Goal: Information Seeking & Learning: Find specific fact

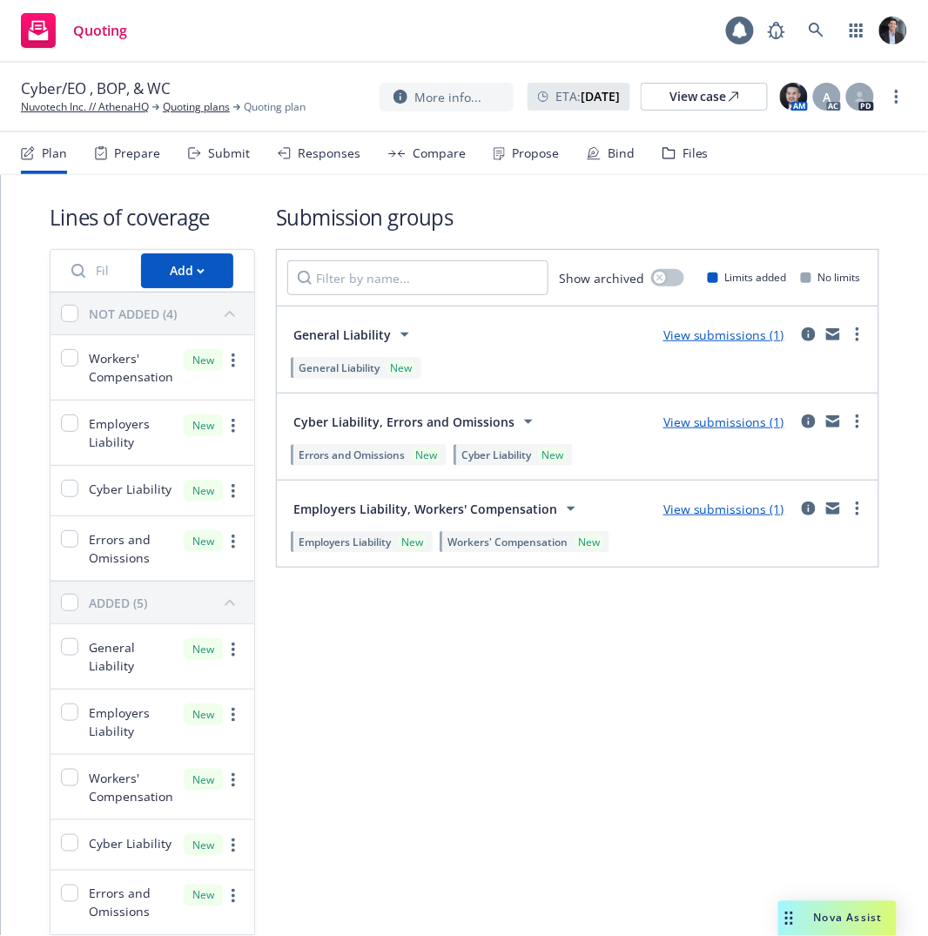
click at [51, 30] on rect at bounding box center [38, 30] width 35 height 35
click at [40, 44] on rect at bounding box center [38, 30] width 35 height 35
click at [41, 40] on icon at bounding box center [39, 35] width 20 height 10
click at [821, 27] on icon at bounding box center [817, 31] width 16 height 16
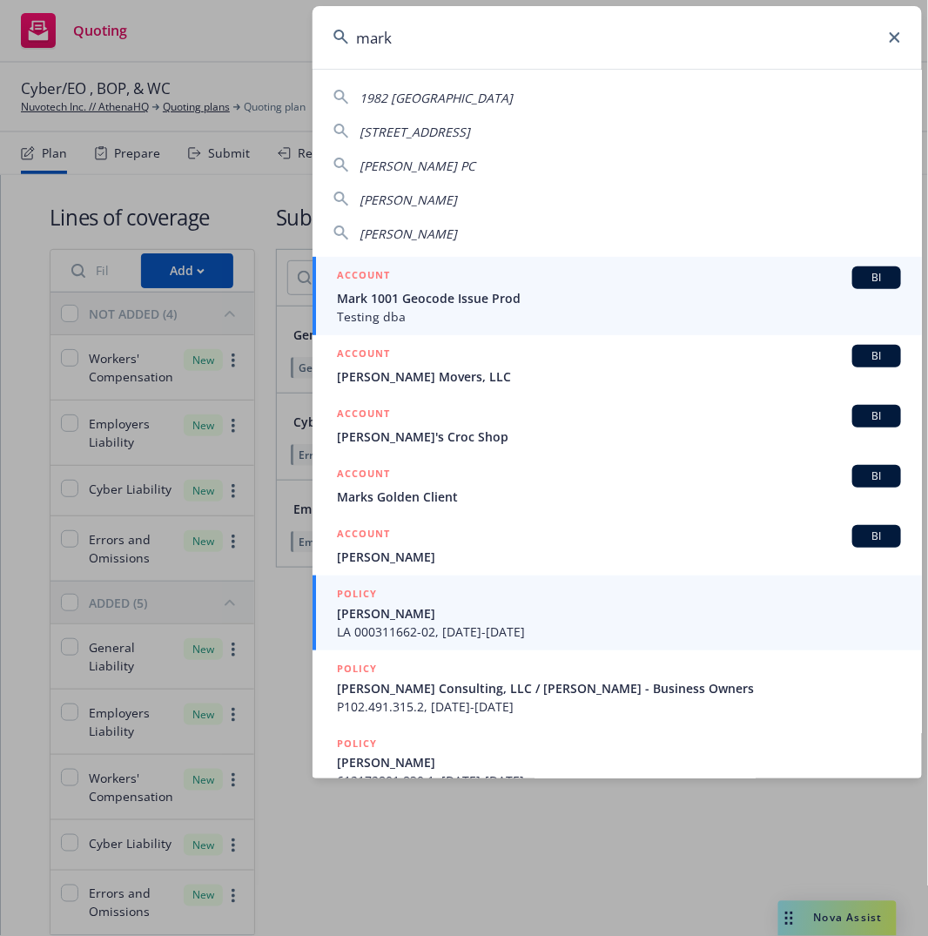
type input "mark"
click at [572, 308] on span "Testing dba" at bounding box center [619, 316] width 564 height 18
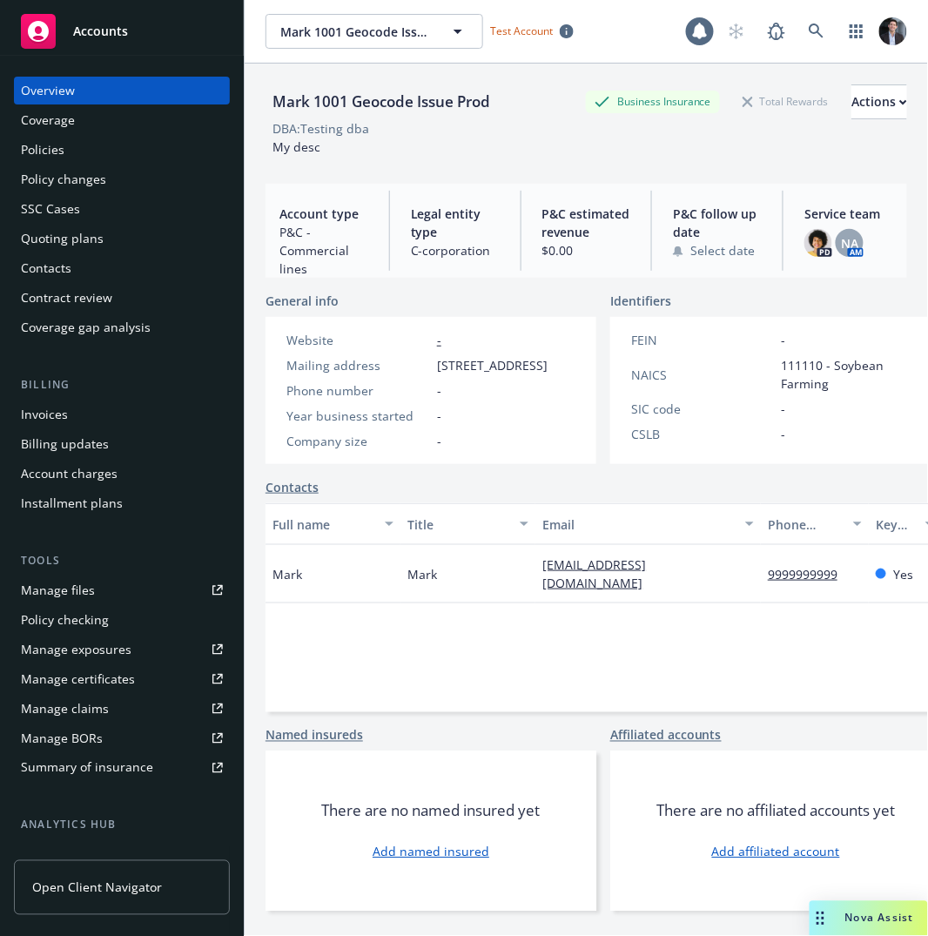
click at [54, 49] on link "Accounts" at bounding box center [122, 31] width 216 height 49
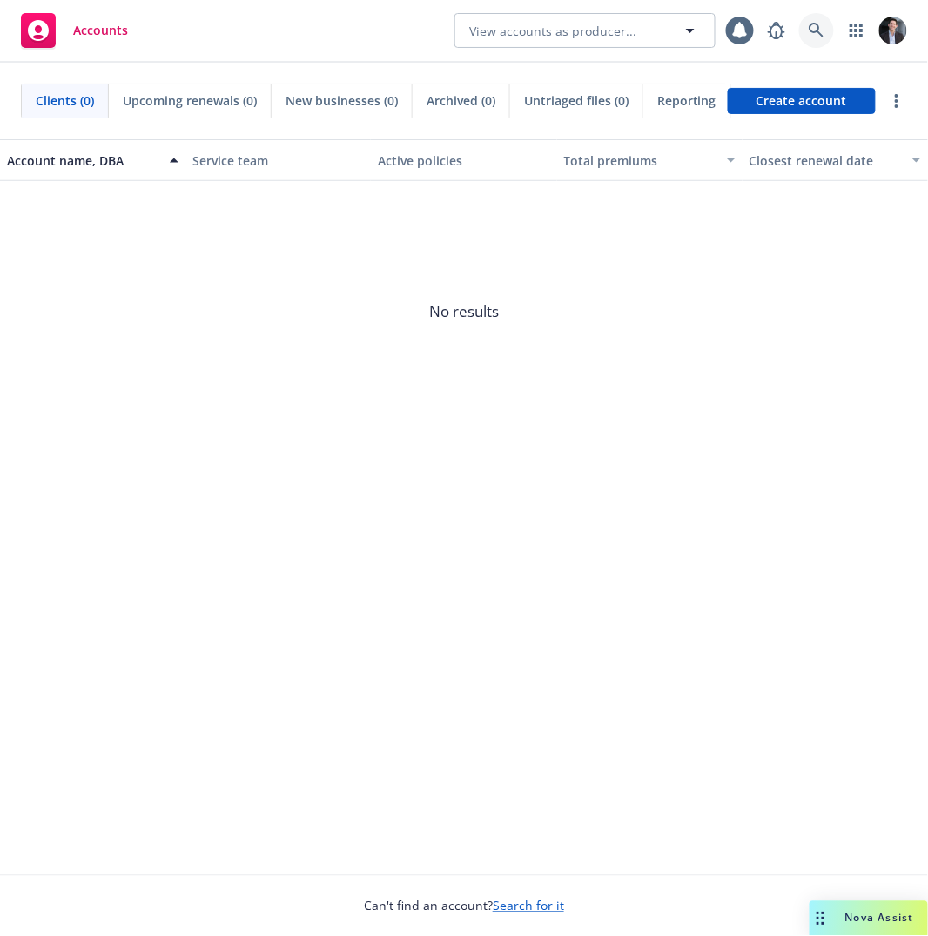
click at [817, 36] on icon at bounding box center [817, 31] width 16 height 16
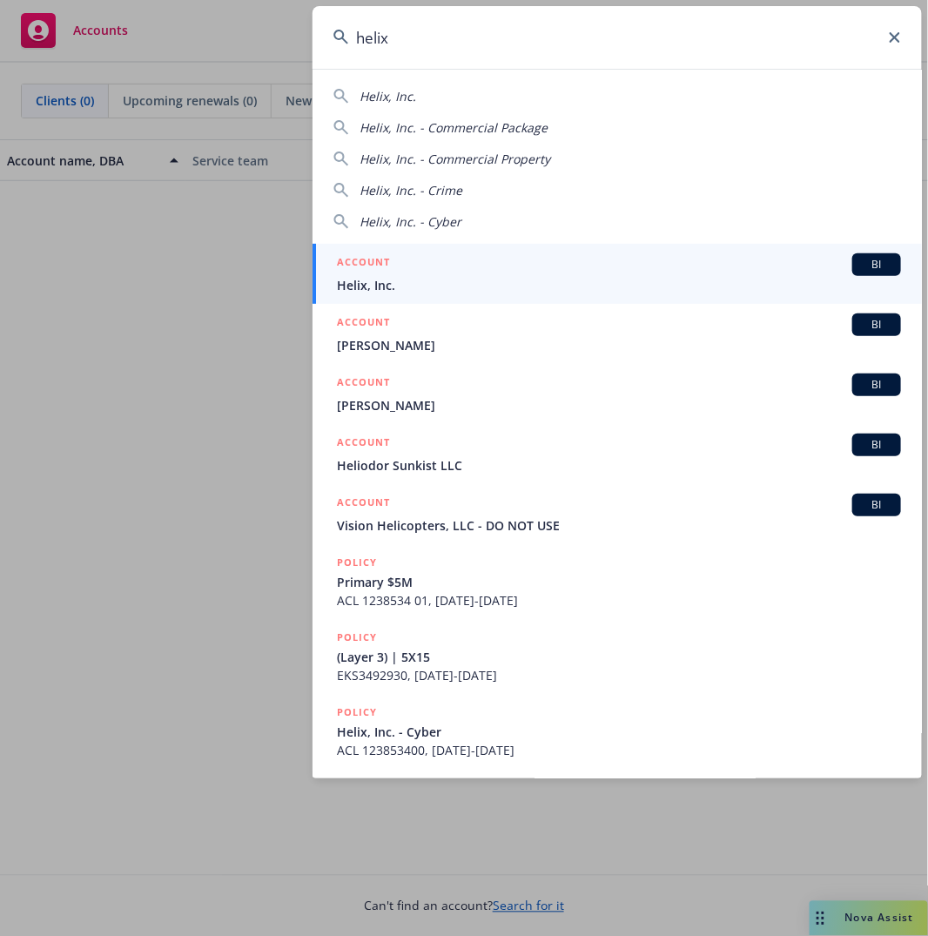
type input "helix"
click at [528, 287] on span "Helix, Inc." at bounding box center [619, 285] width 564 height 18
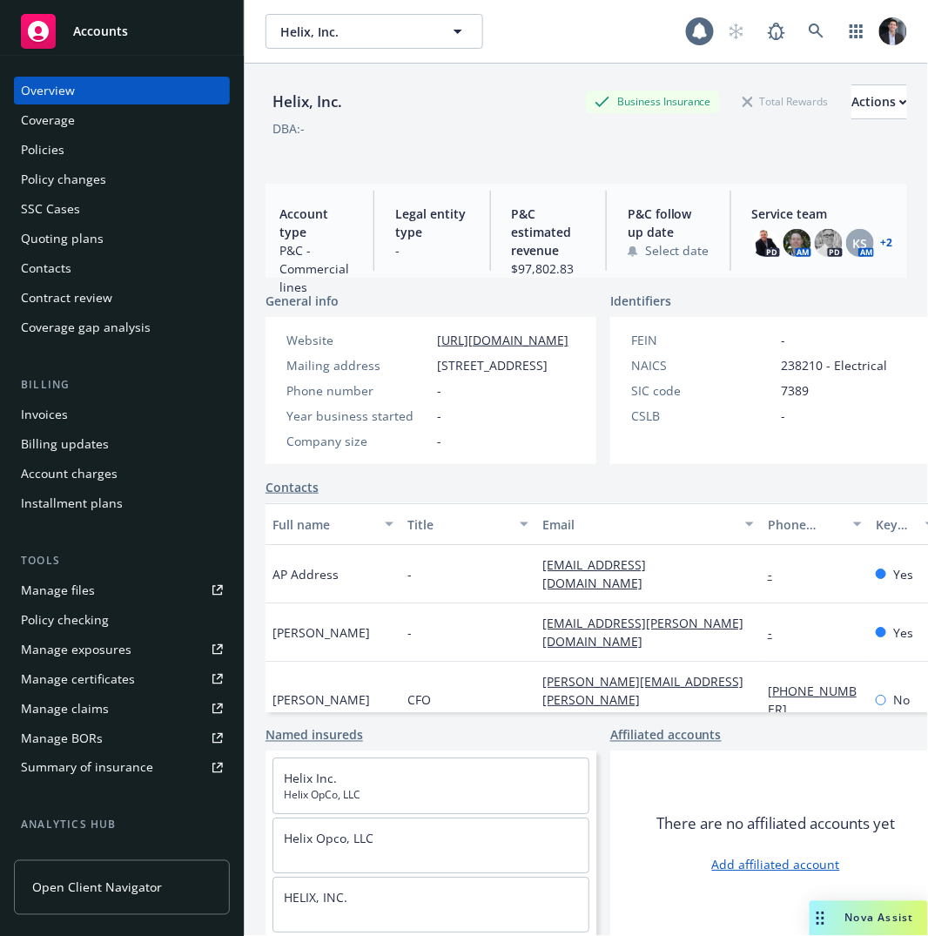
click at [818, 373] on span "238210 - Electrical" at bounding box center [835, 365] width 106 height 18
click at [819, 373] on span "238210 - Electrical" at bounding box center [835, 365] width 106 height 18
drag, startPoint x: 819, startPoint y: 373, endPoint x: 830, endPoint y: 377, distance: 11.8
click at [830, 377] on div "FEIN - NAICS 238210 - Electrical SIC code 7389 CSLB -" at bounding box center [759, 378] width 271 height 94
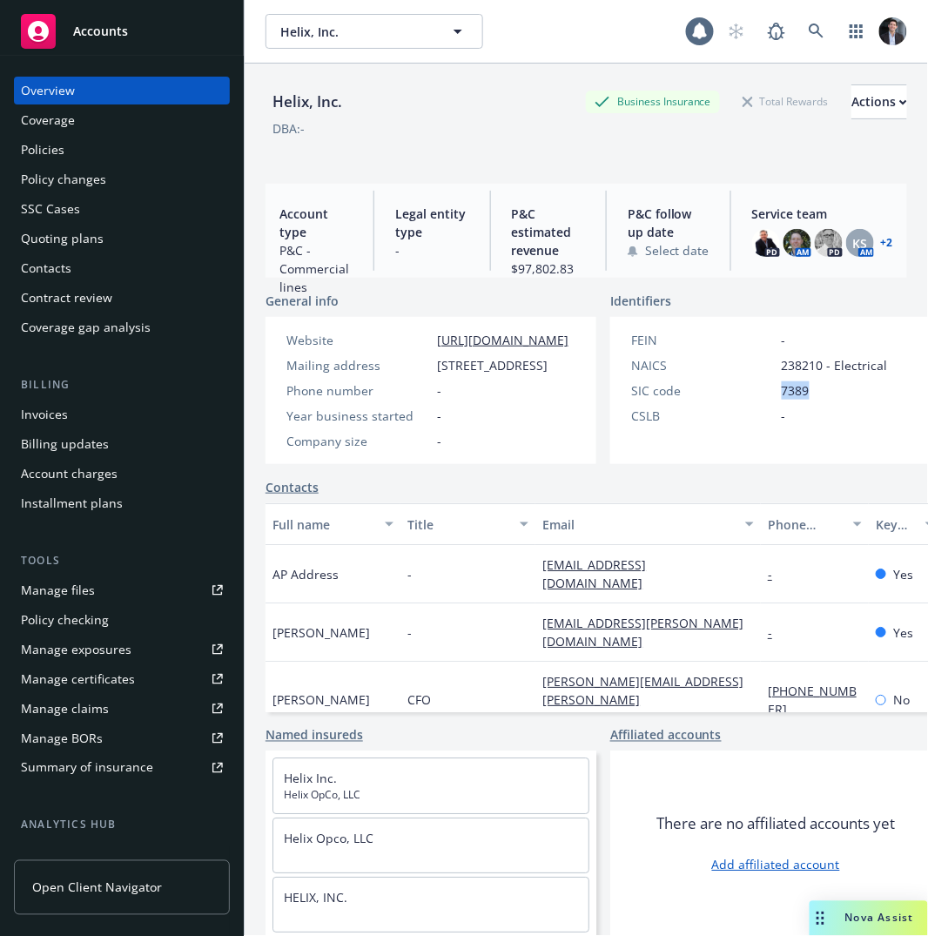
click at [830, 377] on div "FEIN - NAICS 238210 - Electrical SIC code 7389 CSLB -" at bounding box center [759, 378] width 271 height 94
drag, startPoint x: 830, startPoint y: 377, endPoint x: 837, endPoint y: 340, distance: 37.2
click at [838, 341] on div "FEIN - NAICS 238210 - Electrical SIC code 7389 CSLB -" at bounding box center [759, 378] width 271 height 94
click at [837, 340] on div "FEIN -" at bounding box center [759, 340] width 271 height 18
click at [836, 360] on span "238210 - Electrical" at bounding box center [835, 365] width 106 height 18
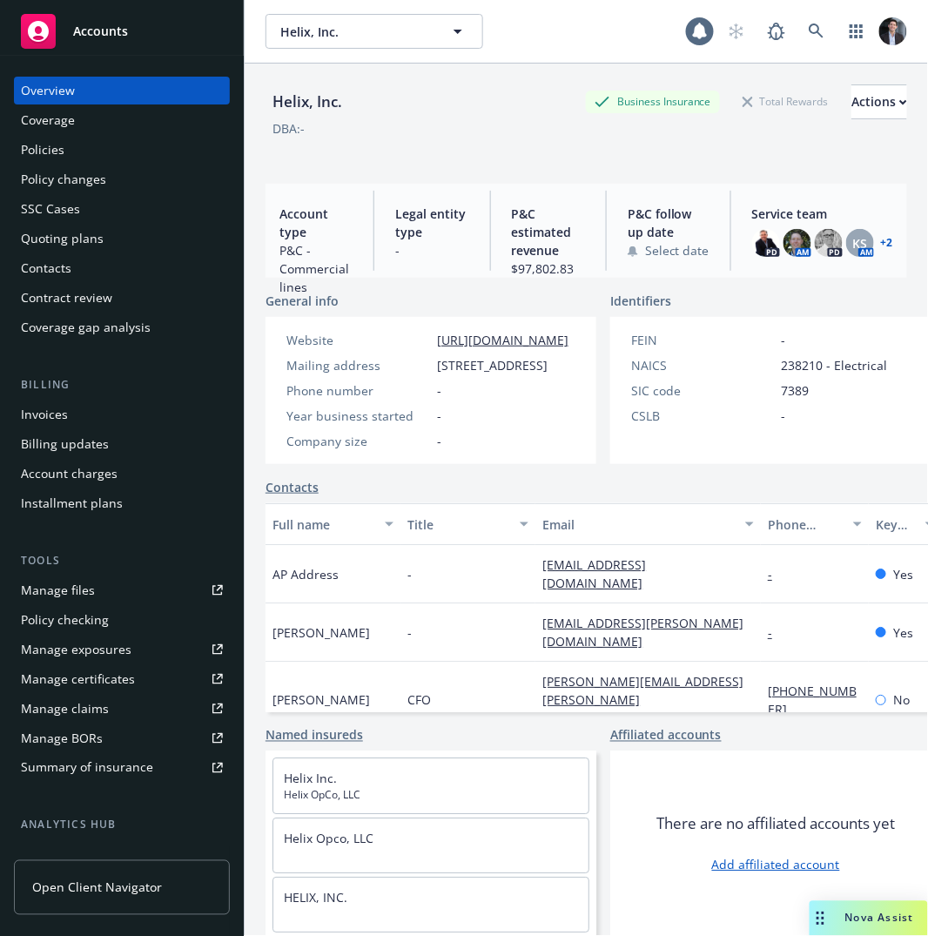
drag, startPoint x: 836, startPoint y: 360, endPoint x: 427, endPoint y: 213, distance: 434.5
click at [830, 361] on span "238210 - Electrical" at bounding box center [835, 365] width 106 height 18
click at [441, 131] on div "DBA: -" at bounding box center [587, 128] width 642 height 18
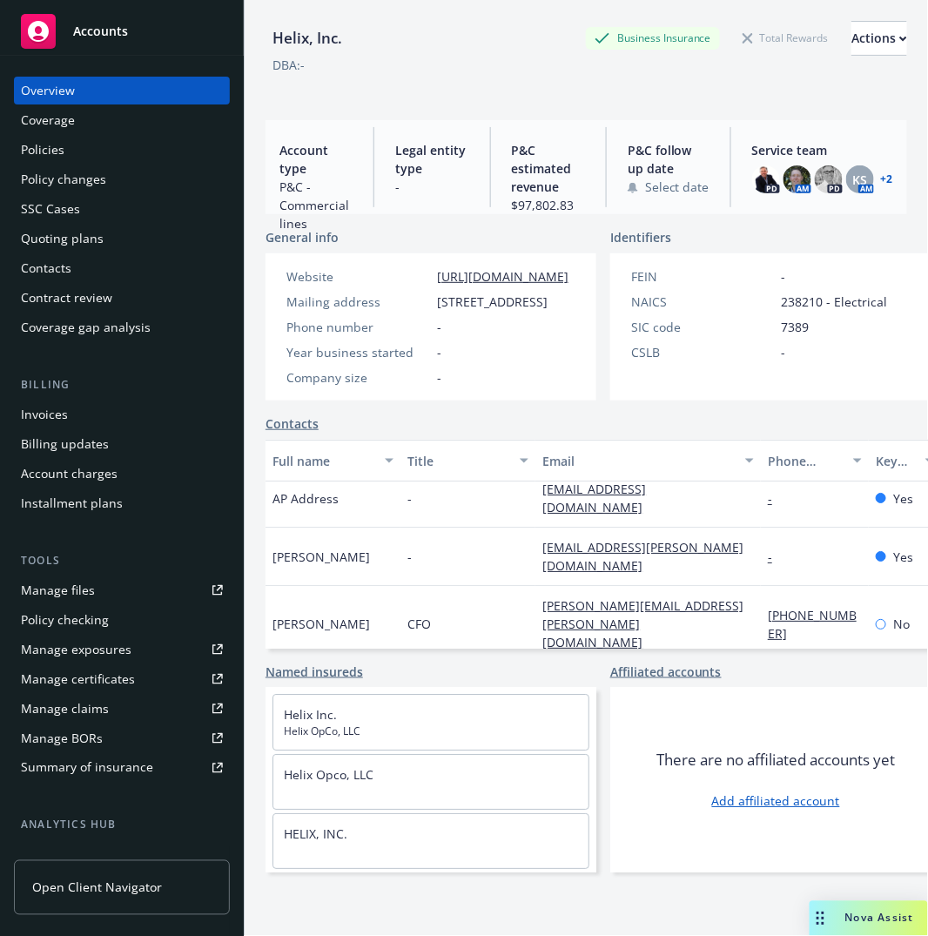
scroll to position [16, 0]
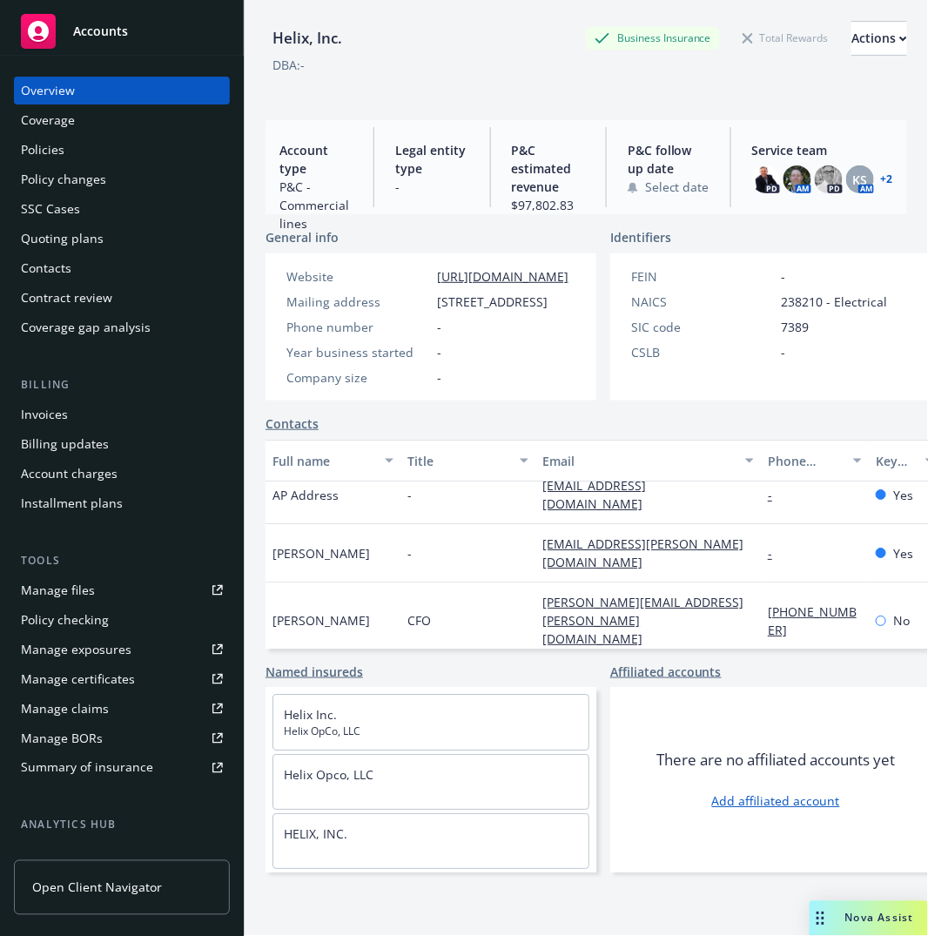
click at [73, 144] on div "Policies" at bounding box center [122, 150] width 202 height 28
click at [75, 146] on div "Policies" at bounding box center [122, 150] width 202 height 28
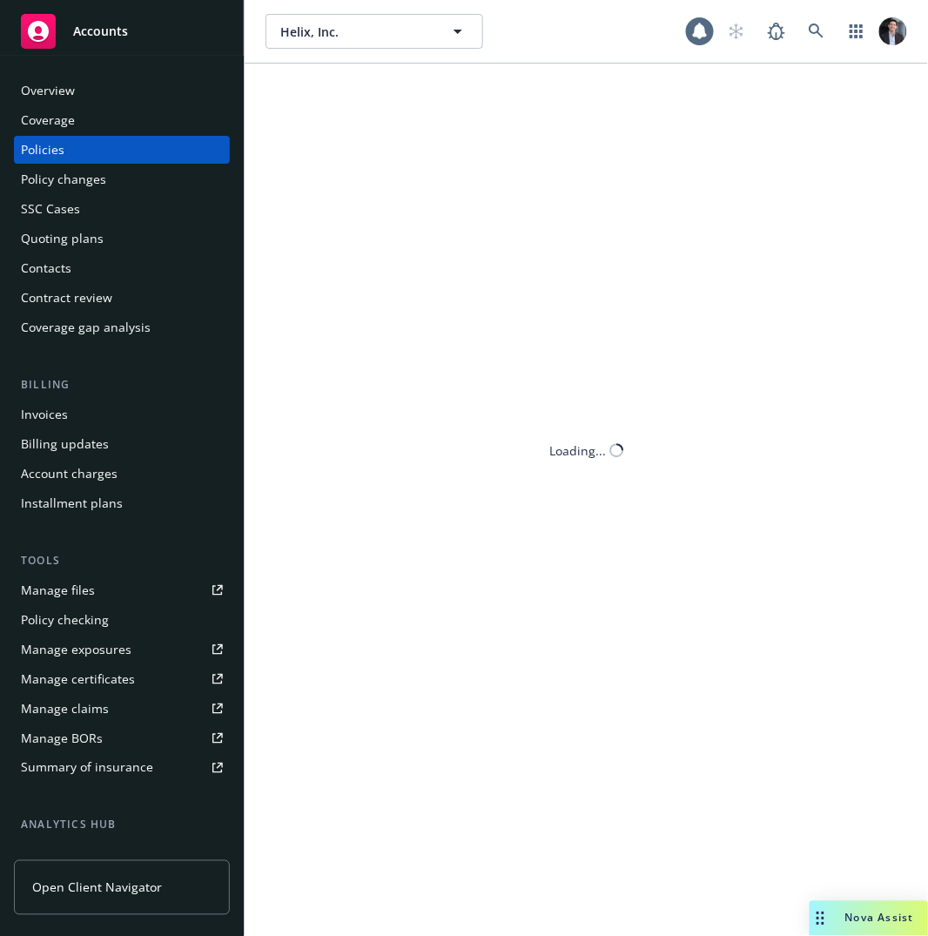
click at [75, 146] on div "Policies" at bounding box center [122, 150] width 202 height 28
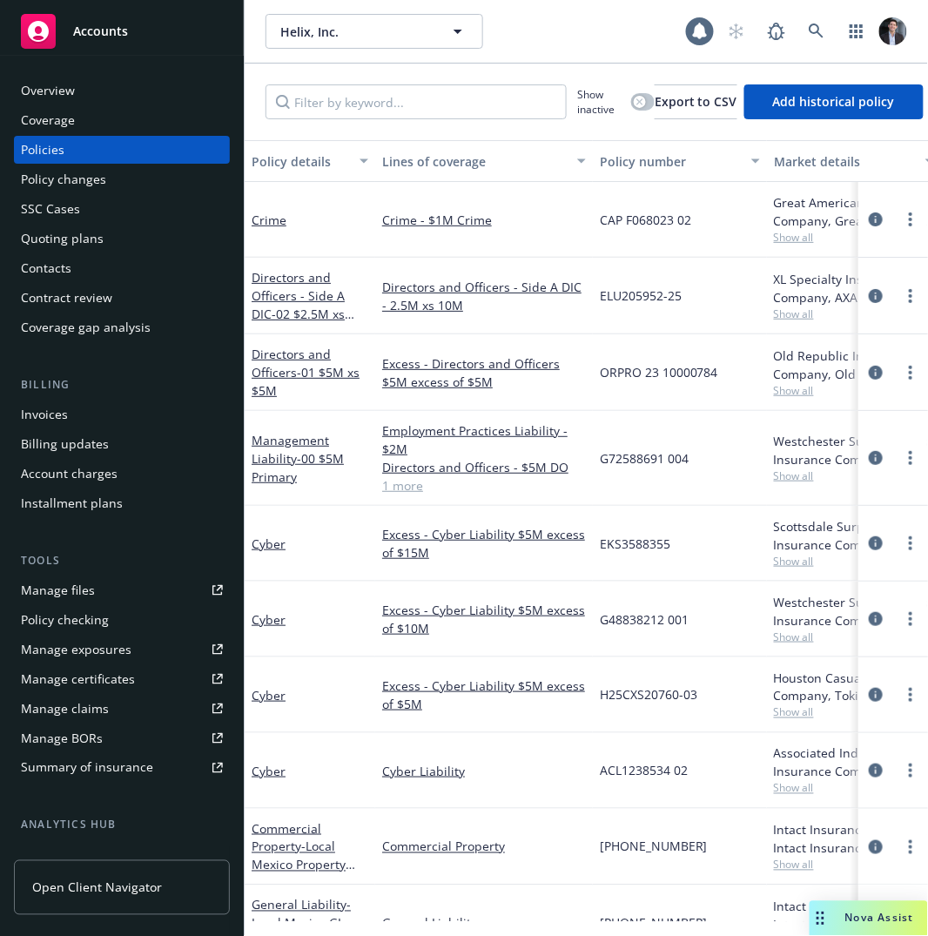
click at [331, 572] on div "Cyber" at bounding box center [310, 544] width 131 height 76
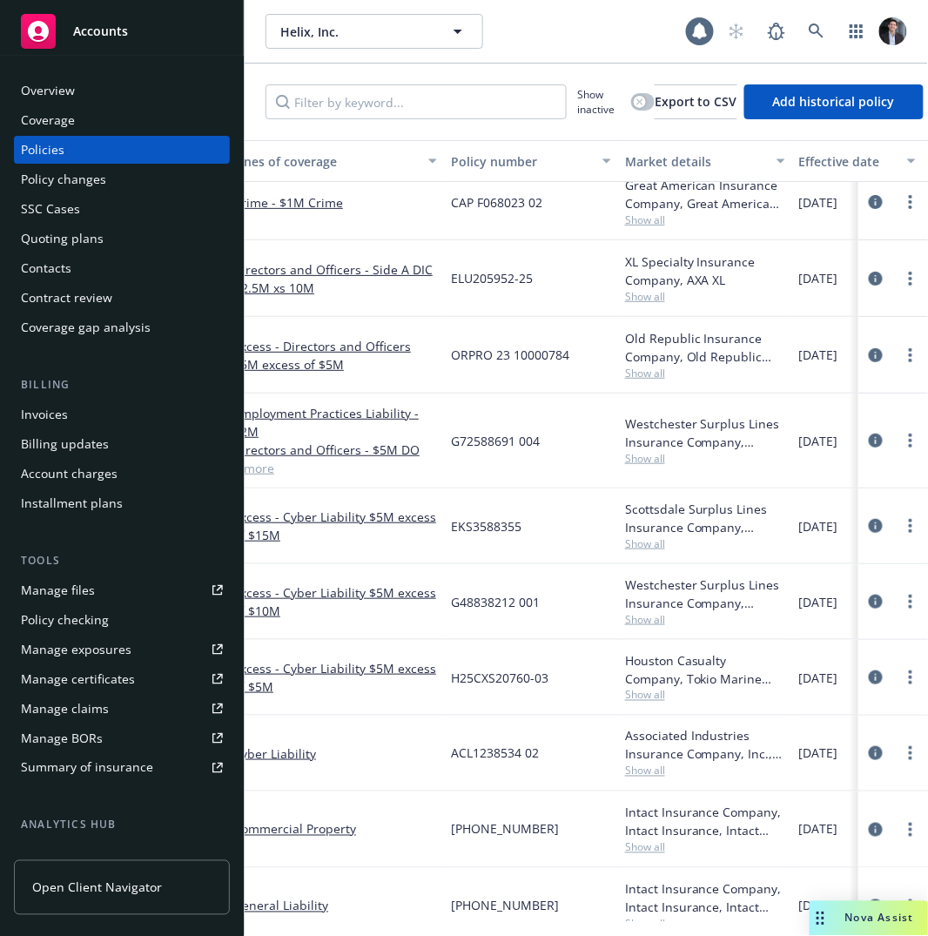
scroll to position [17, 0]
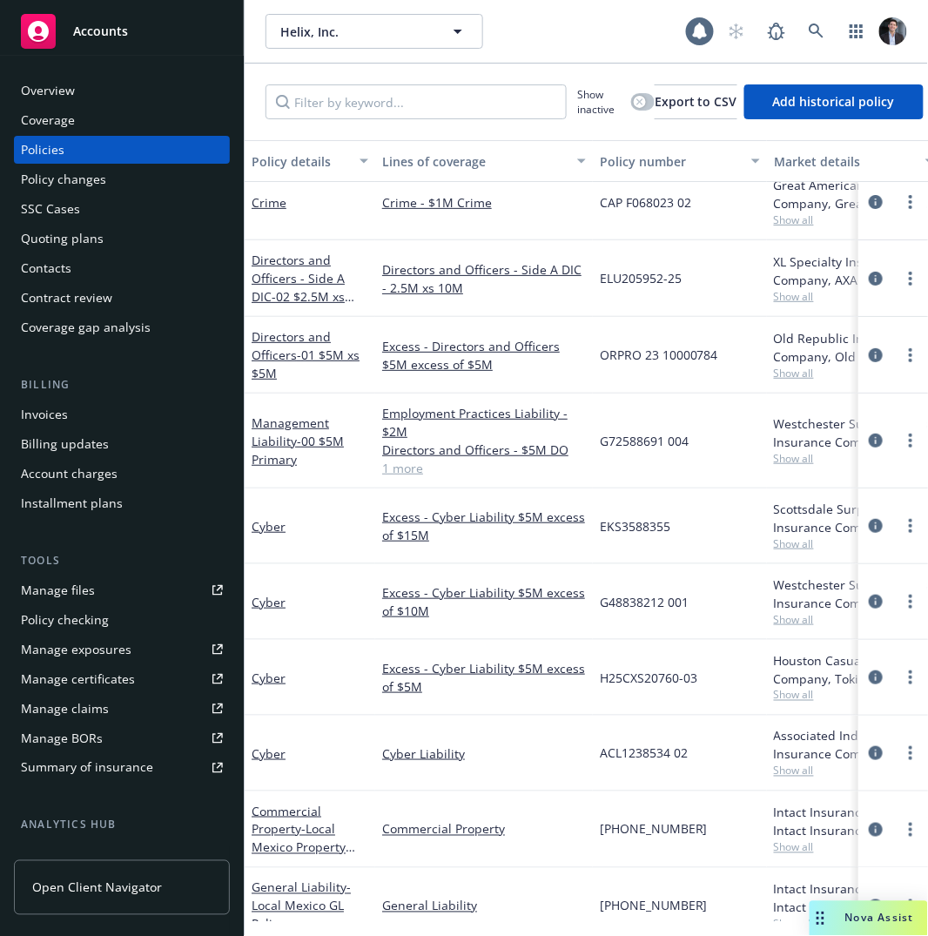
click at [804, 461] on span "Show all" at bounding box center [854, 458] width 160 height 15
click at [791, 405] on div "Westchester Surplus Lines Insurance Company, Chubb Group Show all" at bounding box center [854, 440] width 174 height 95
click at [797, 546] on span "Show all" at bounding box center [854, 543] width 160 height 15
click at [623, 38] on div "Helix, Inc. Helix, Inc." at bounding box center [476, 31] width 420 height 35
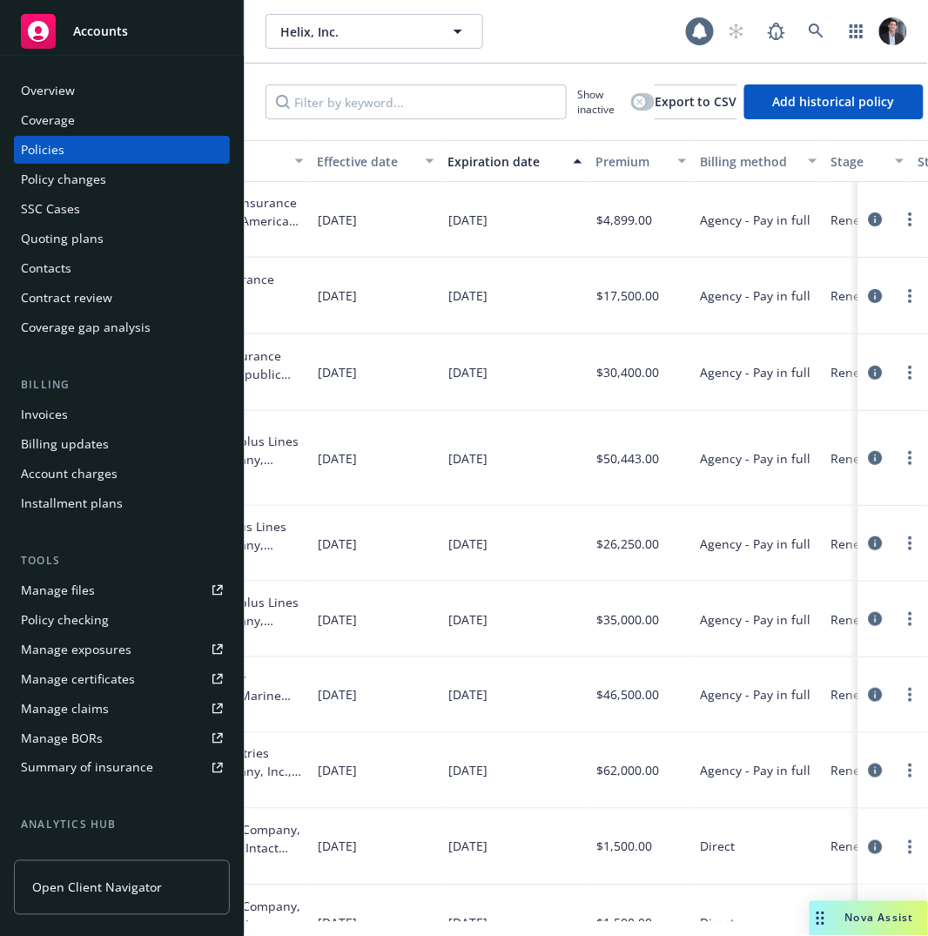
scroll to position [0, 0]
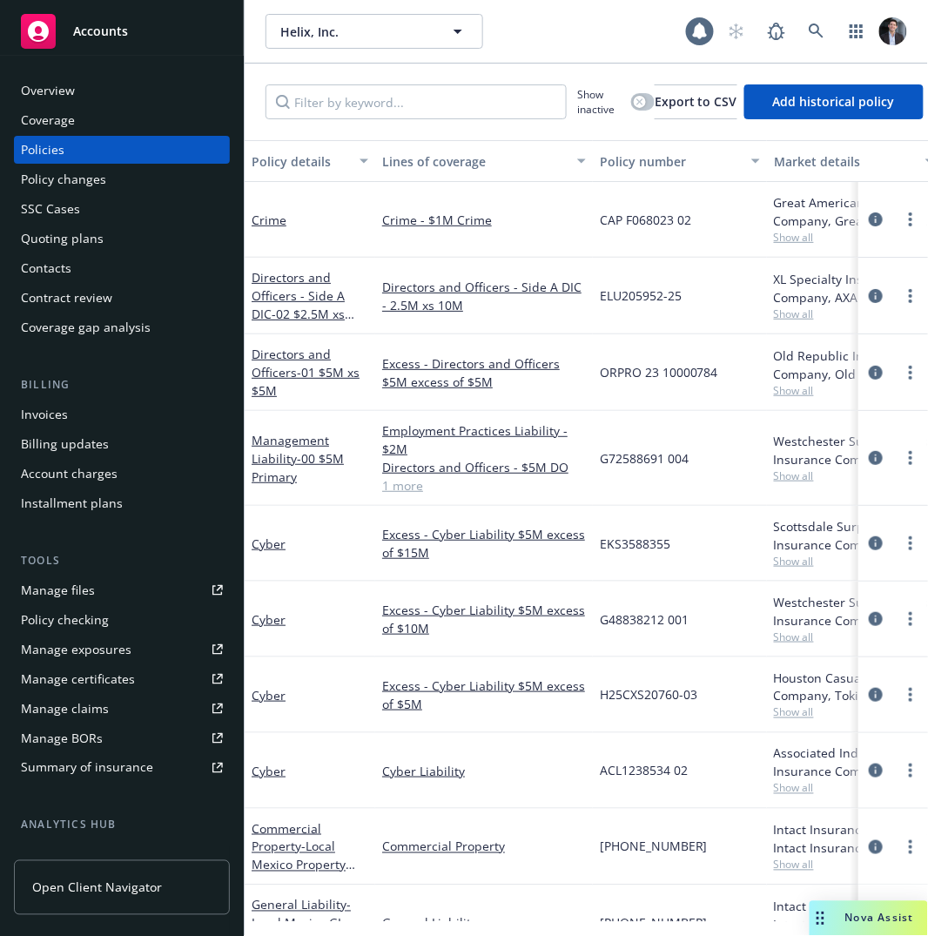
click at [693, 620] on div "G48838212 001" at bounding box center [680, 620] width 174 height 76
